Goal: Information Seeking & Learning: Learn about a topic

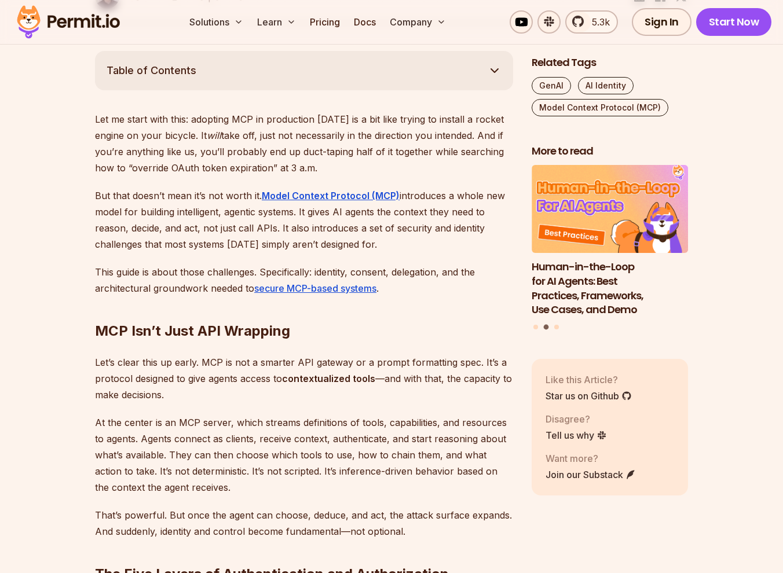
scroll to position [634, 0]
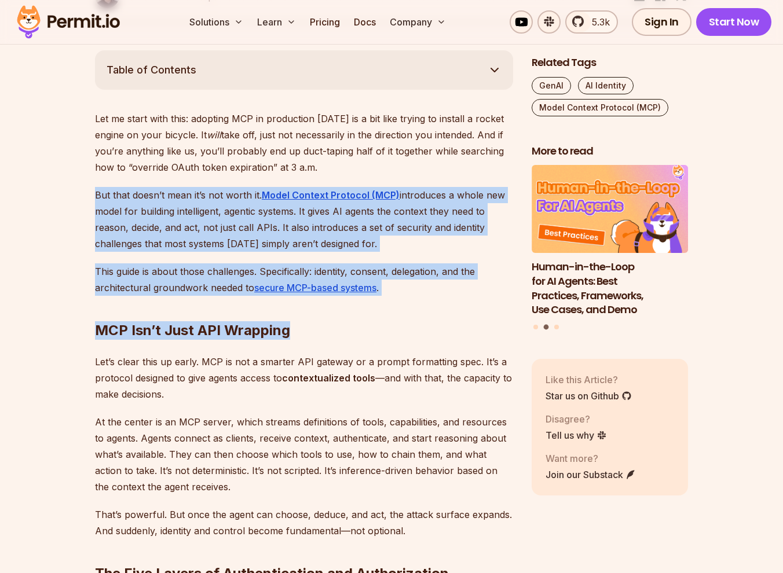
drag, startPoint x: 398, startPoint y: 288, endPoint x: 72, endPoint y: 190, distance: 340.1
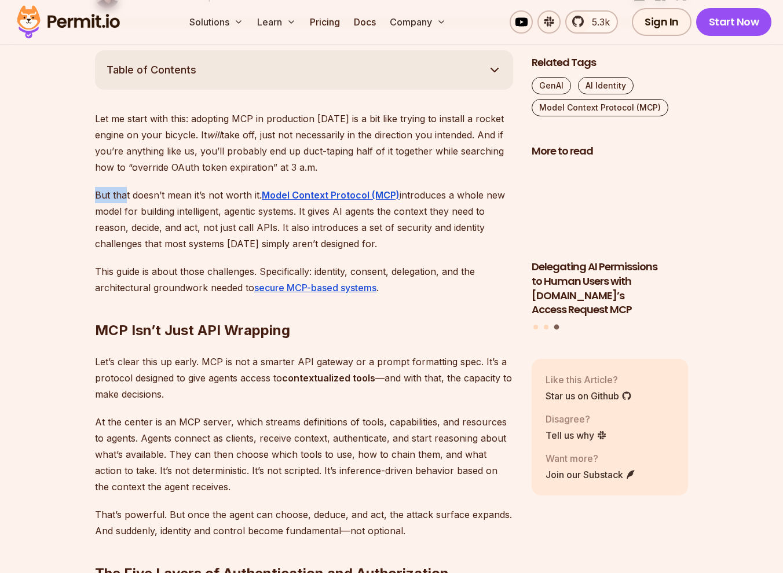
drag, startPoint x: 93, startPoint y: 193, endPoint x: 124, endPoint y: 189, distance: 31.6
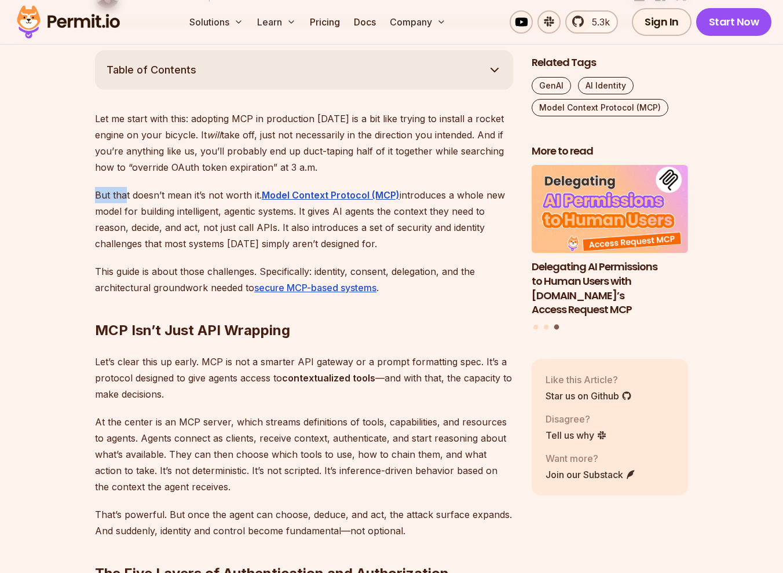
drag, startPoint x: 124, startPoint y: 189, endPoint x: 76, endPoint y: 215, distance: 54.9
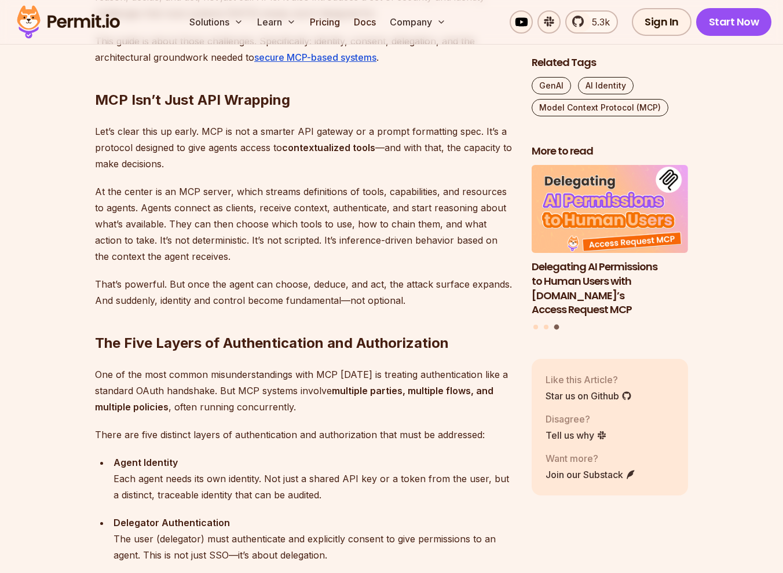
scroll to position [865, 0]
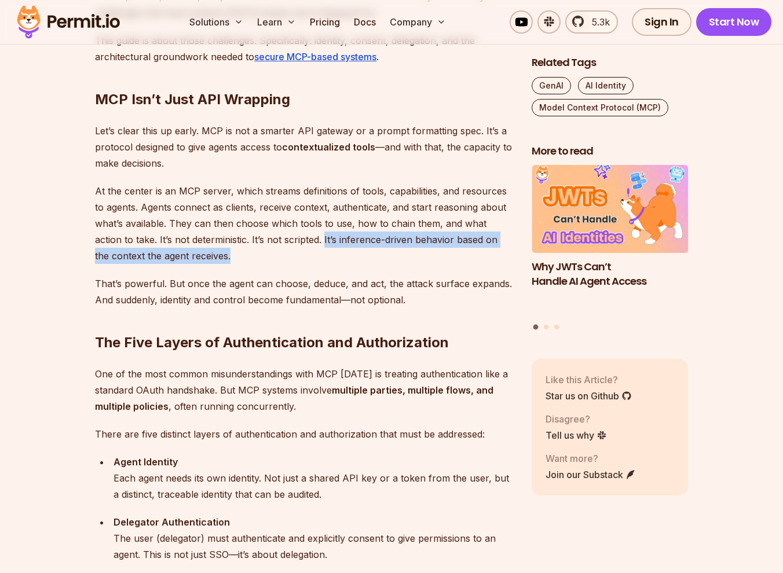
drag, startPoint x: 280, startPoint y: 256, endPoint x: 295, endPoint y: 241, distance: 21.3
click at [295, 241] on p "At the center is an MCP server, which streams definitions of tools, capabilitie…" at bounding box center [304, 223] width 418 height 81
drag, startPoint x: 295, startPoint y: 241, endPoint x: 292, endPoint y: 256, distance: 14.8
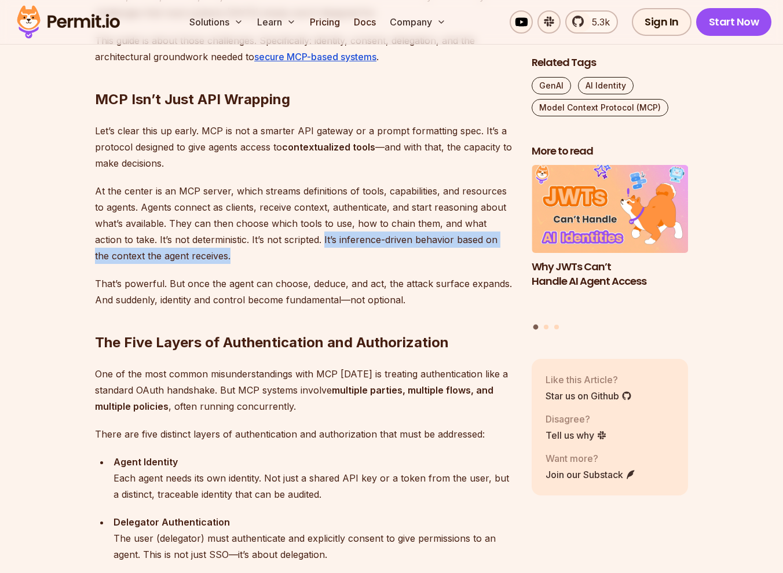
click at [292, 256] on p "At the center is an MCP server, which streams definitions of tools, capabilitie…" at bounding box center [304, 223] width 418 height 81
click at [296, 256] on p "At the center is an MCP server, which streams definitions of tools, capabilitie…" at bounding box center [304, 223] width 418 height 81
drag, startPoint x: 287, startPoint y: 248, endPoint x: 295, endPoint y: 241, distance: 10.2
click at [295, 241] on p "At the center is an MCP server, which streams definitions of tools, capabilitie…" at bounding box center [304, 223] width 418 height 81
drag, startPoint x: 295, startPoint y: 241, endPoint x: 298, endPoint y: 262, distance: 20.5
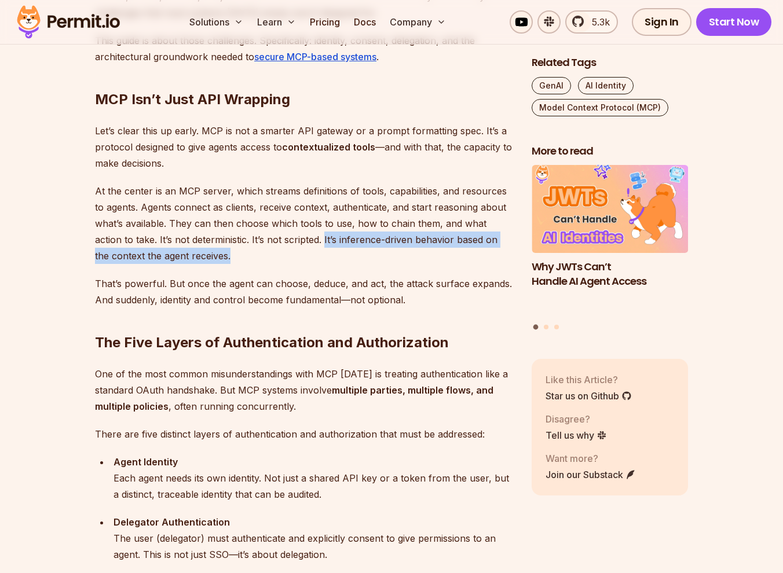
click at [298, 262] on p "At the center is an MCP server, which streams definitions of tools, capabilitie…" at bounding box center [304, 223] width 418 height 81
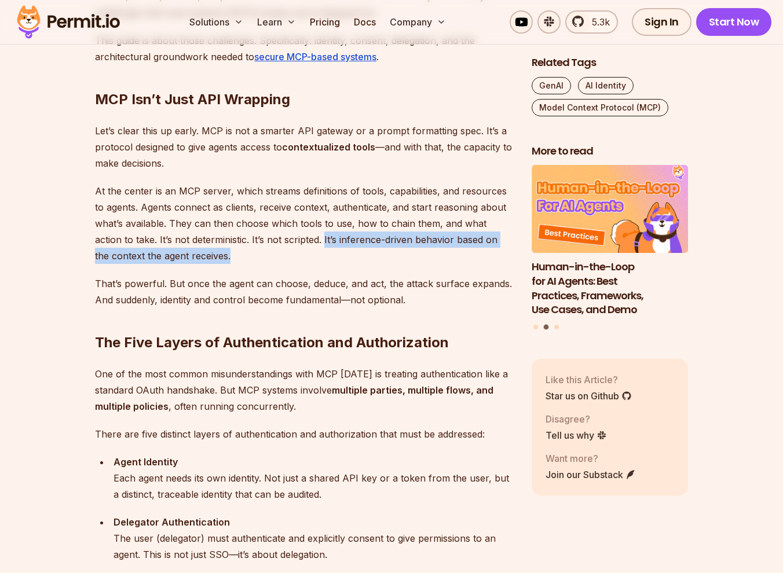
drag, startPoint x: 298, startPoint y: 262, endPoint x: 280, endPoint y: 252, distance: 19.7
click at [280, 252] on p "At the center is an MCP server, which streams definitions of tools, capabilitie…" at bounding box center [304, 223] width 418 height 81
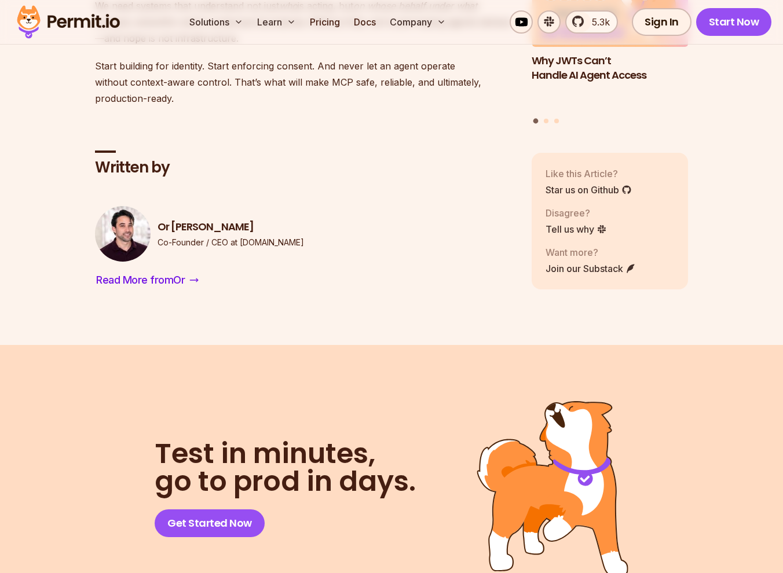
scroll to position [3815, 0]
click at [47, 16] on img at bounding box center [68, 21] width 113 height 39
